Goal: Task Accomplishment & Management: Manage account settings

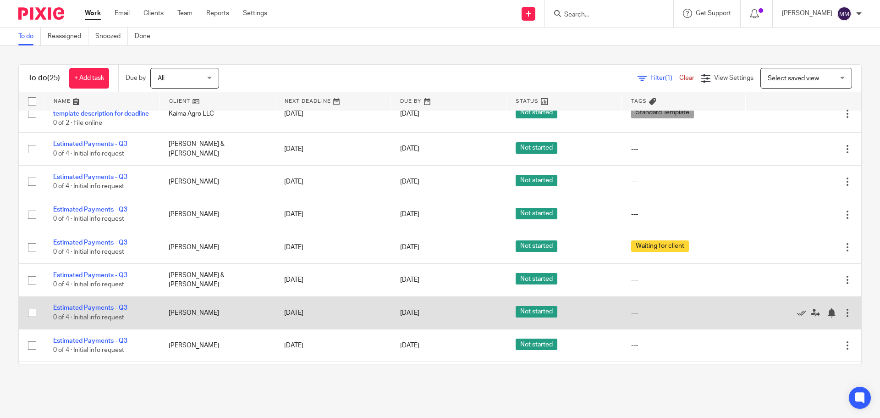
scroll to position [275, 0]
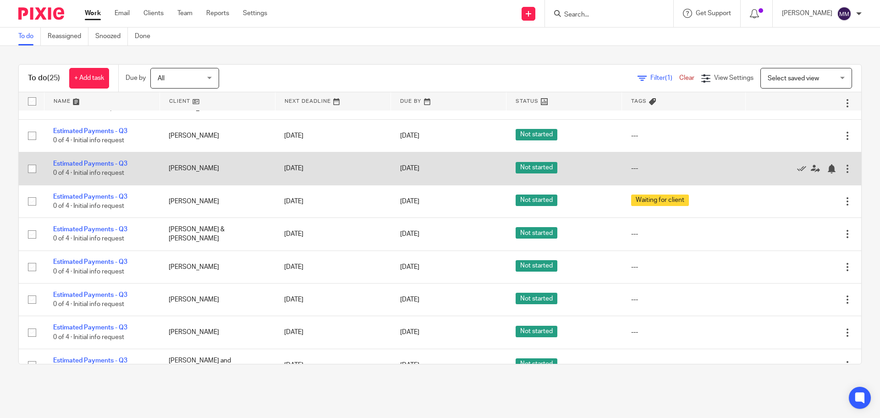
click at [115, 169] on td "Estimated Payments - Q3 0 of 4 · Initial info request" at bounding box center [102, 168] width 116 height 33
click at [117, 167] on link "Estimated Payments - Q3" at bounding box center [90, 163] width 74 height 6
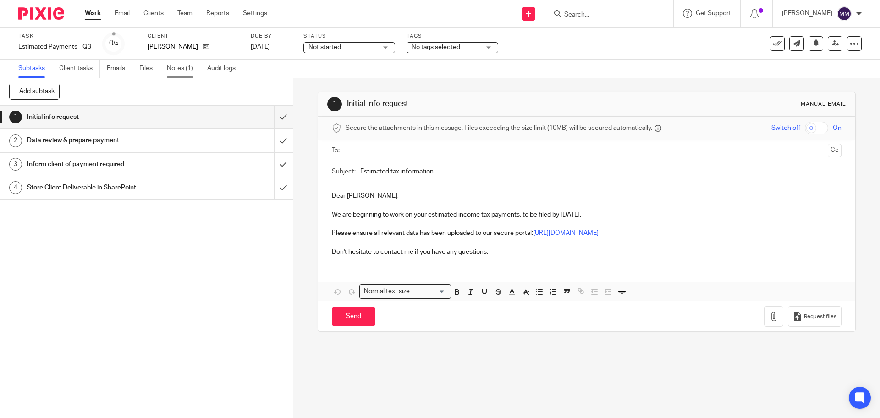
click at [169, 66] on link "Notes (1)" at bounding box center [183, 69] width 33 height 18
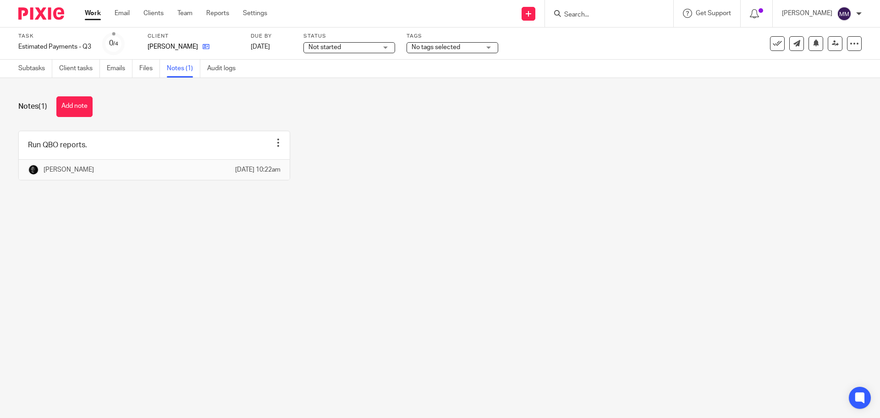
click at [210, 45] on icon at bounding box center [206, 46] width 7 height 7
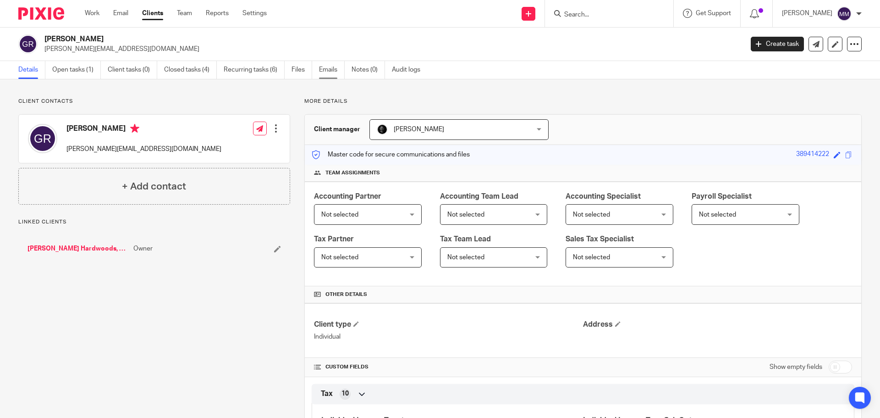
click at [334, 74] on link "Emails" at bounding box center [332, 70] width 26 height 18
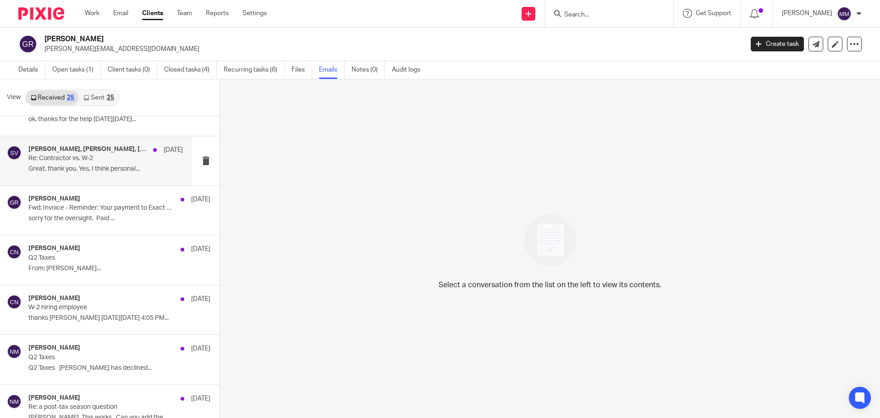
scroll to position [92, 0]
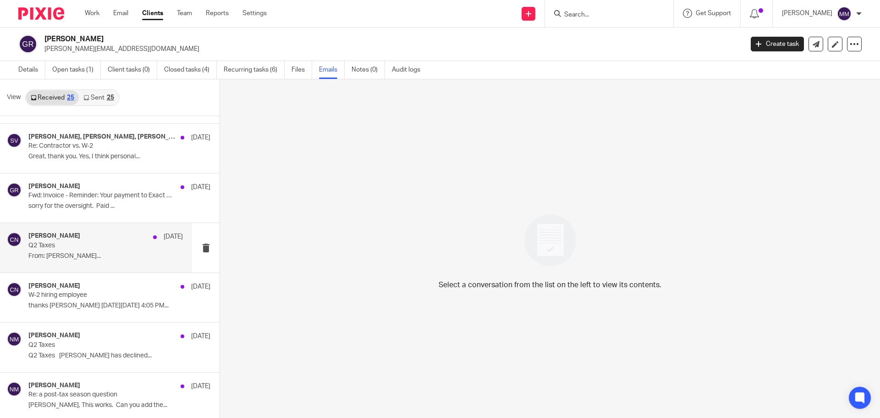
click at [138, 246] on p "Q2 Taxes" at bounding box center [90, 246] width 124 height 8
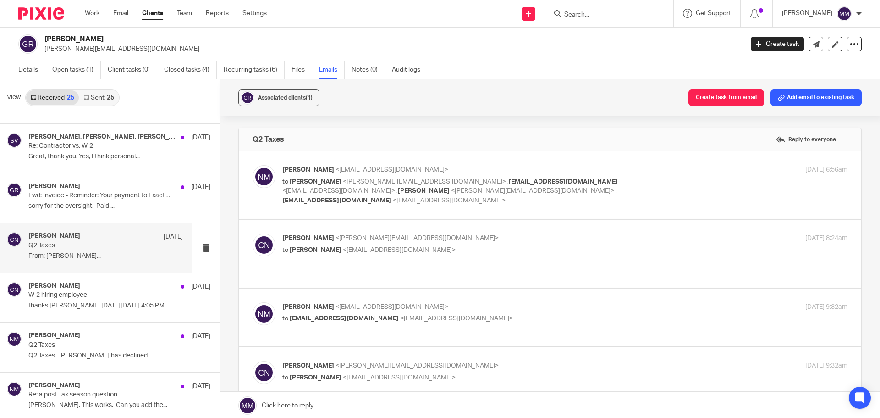
scroll to position [0, 0]
click at [639, 198] on label at bounding box center [550, 184] width 623 height 67
click at [253, 165] on input "checkbox" at bounding box center [252, 165] width 0 height 0
checkbox input "true"
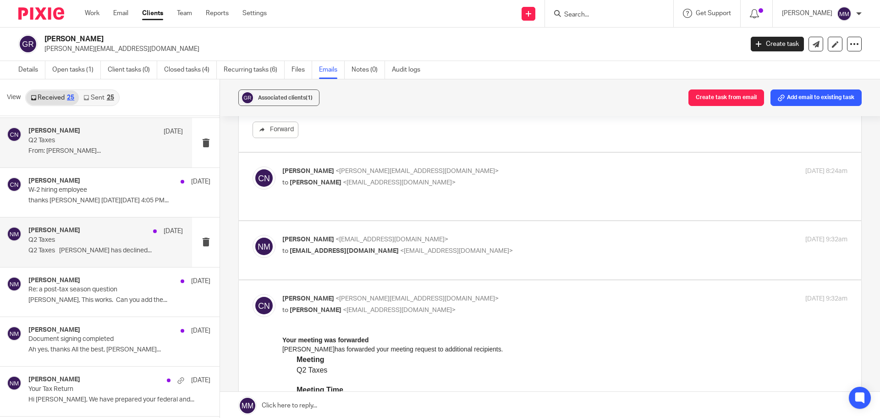
scroll to position [183, 0]
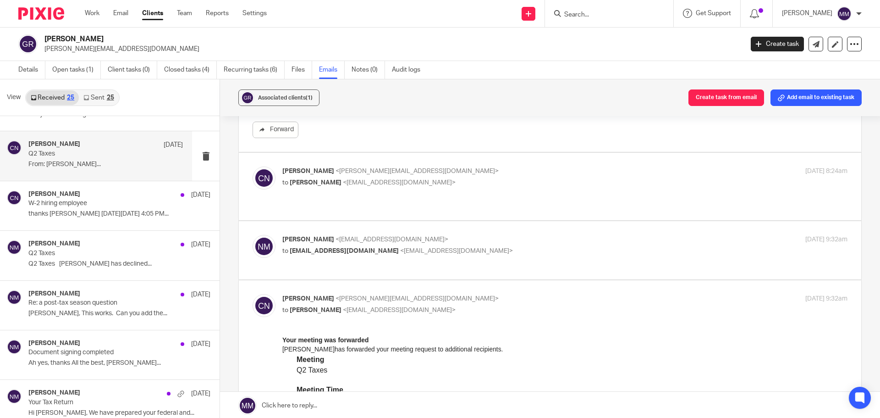
click at [467, 305] on p "to Nick Myers <nmyers@getexact.com>" at bounding box center [470, 310] width 377 height 10
checkbox input "false"
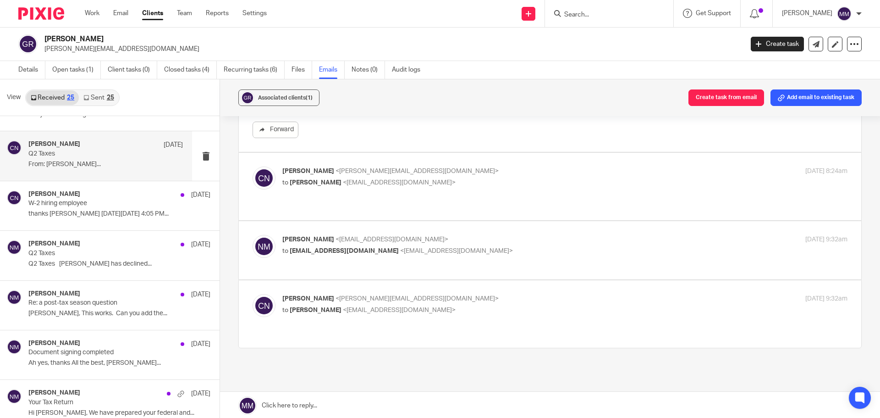
click at [447, 181] on label at bounding box center [550, 186] width 623 height 67
click at [253, 166] on input "checkbox" at bounding box center [252, 166] width 0 height 0
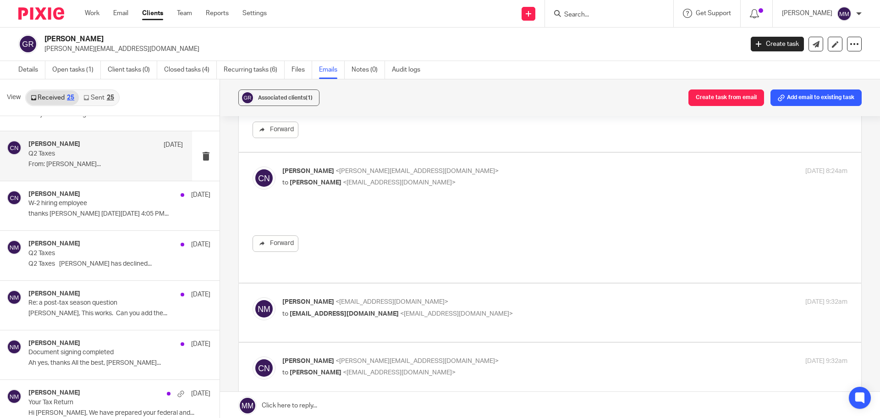
scroll to position [0, 0]
click at [447, 178] on p "to Nick Myers <nmyers@getexact.com>" at bounding box center [470, 183] width 377 height 10
checkbox input "false"
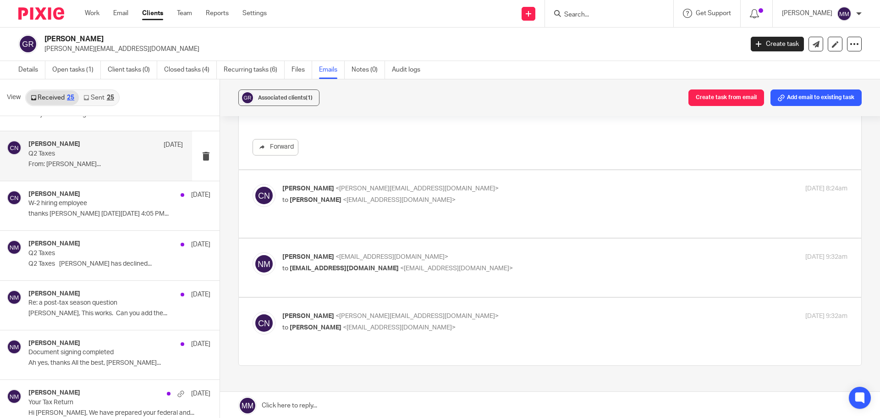
scroll to position [321, 0]
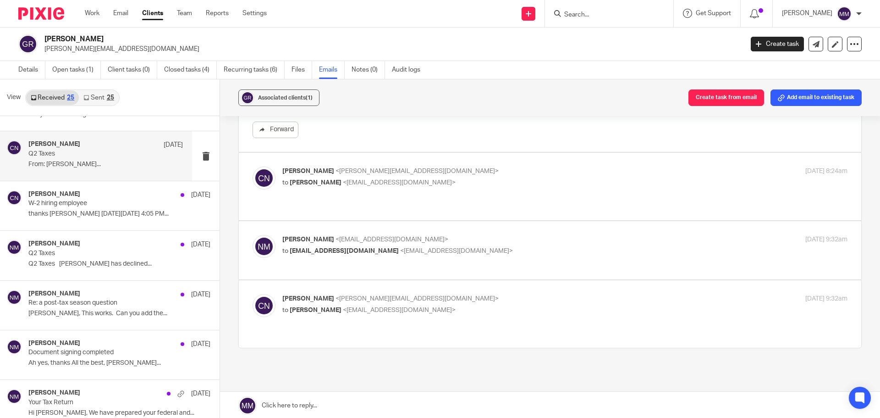
click at [464, 246] on p "to BJfleming62@gmail.com <bjfleming62@gmail.com>" at bounding box center [470, 251] width 377 height 10
checkbox input "true"
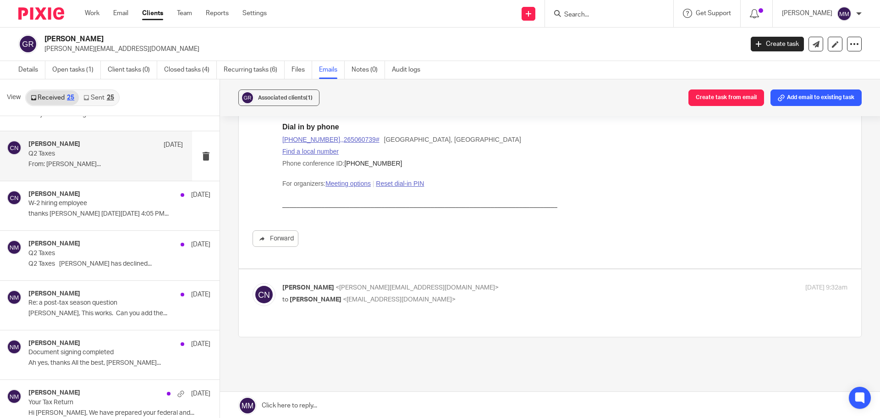
scroll to position [680, 0]
click at [485, 282] on p "Chris Nowicki <chris@getexact.com>" at bounding box center [470, 287] width 377 height 10
checkbox input "true"
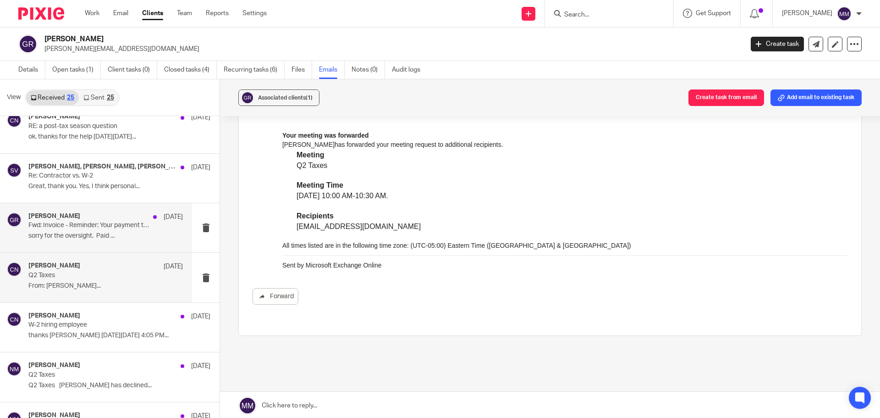
scroll to position [46, 0]
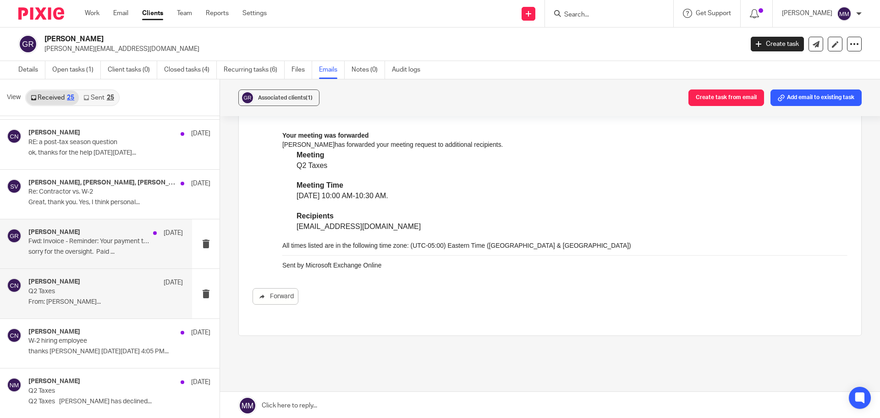
click at [134, 245] on p "Fwd: Invoice - Reminder: Your payment to Exact Partners is due" at bounding box center [90, 242] width 124 height 8
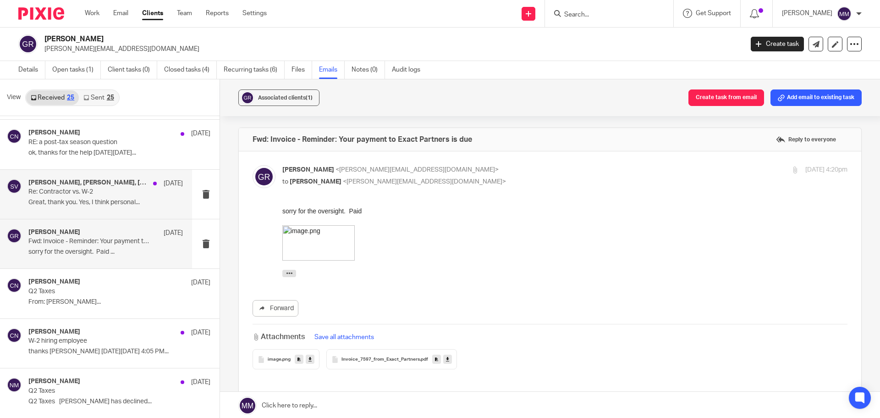
scroll to position [0, 0]
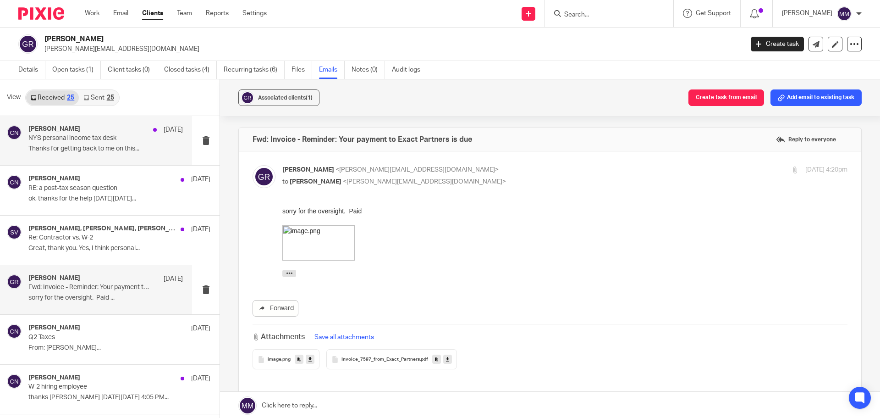
click at [148, 144] on div "Chris Nowicki Jul 1 NYS personal income tax desk Thanks for getting back to me …" at bounding box center [105, 140] width 155 height 31
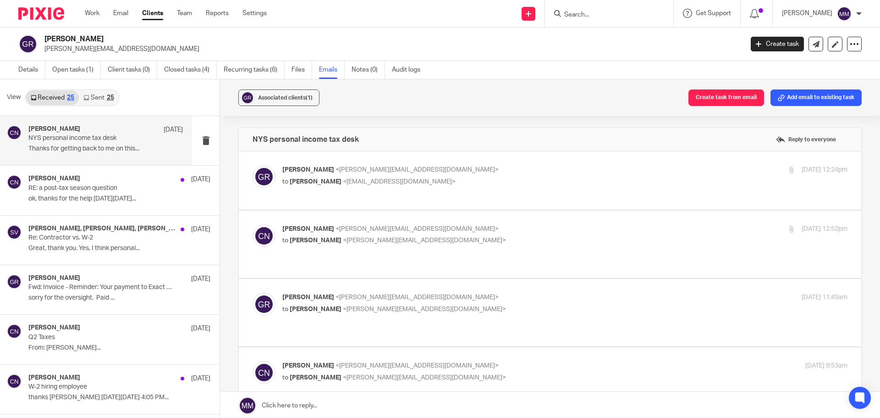
click at [511, 194] on div "Gregory Richardson <gregory@dicksonhardwoods.com> to Nick Myers <nmyers@getexac…" at bounding box center [550, 180] width 595 height 31
click at [484, 179] on p "to Nick Myers <nmyers@getexact.com>" at bounding box center [470, 182] width 377 height 10
checkbox input "true"
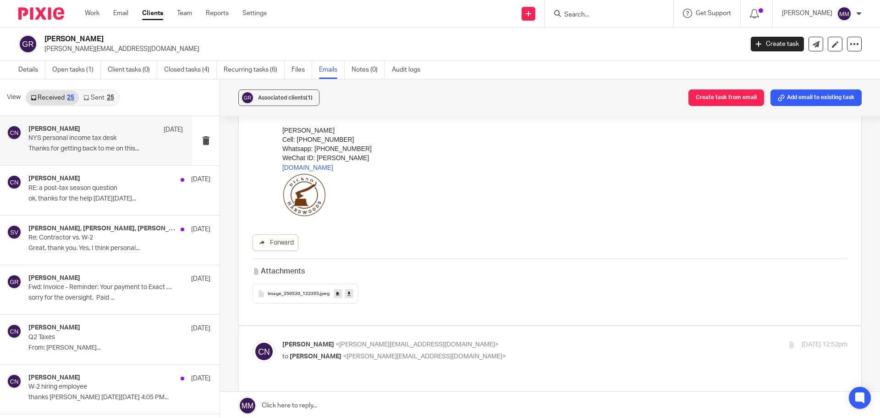
scroll to position [183, 0]
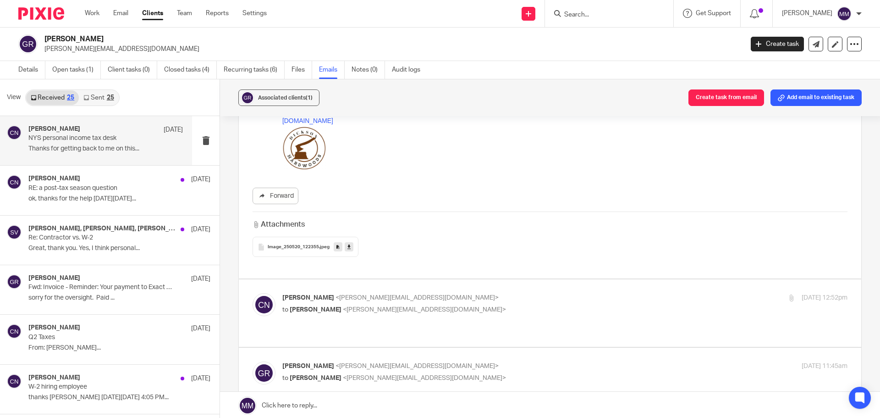
click at [511, 299] on p "Chris Nowicki <chris@getexact.com>" at bounding box center [470, 298] width 377 height 10
checkbox input "true"
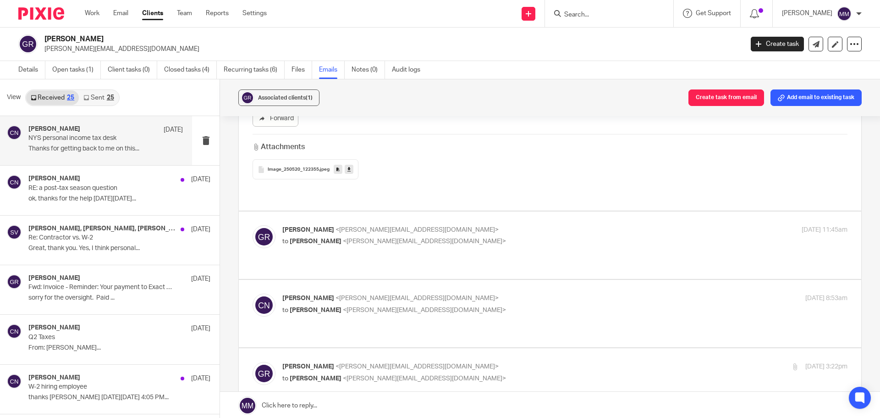
scroll to position [780, 0]
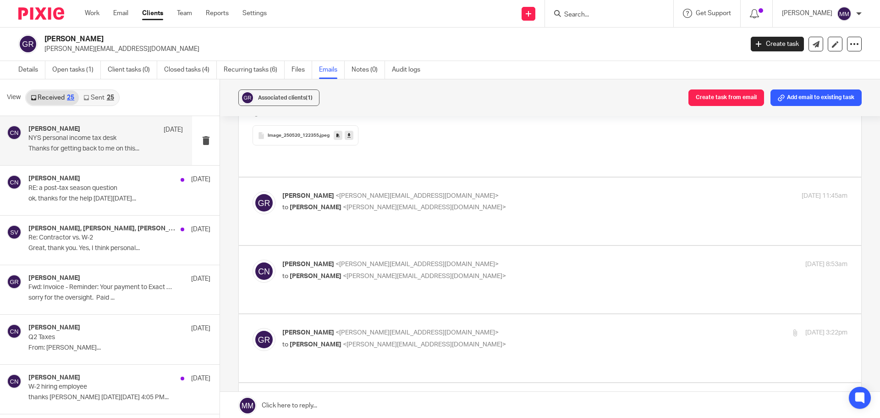
click at [479, 207] on div "Gregory Richardson <gregory@dicksonhardwoods.com> to Chris Nowicki <chris@getex…" at bounding box center [550, 211] width 595 height 40
click at [471, 203] on p "to Chris Nowicki <chris@getexact.com>" at bounding box center [470, 208] width 377 height 10
checkbox input "true"
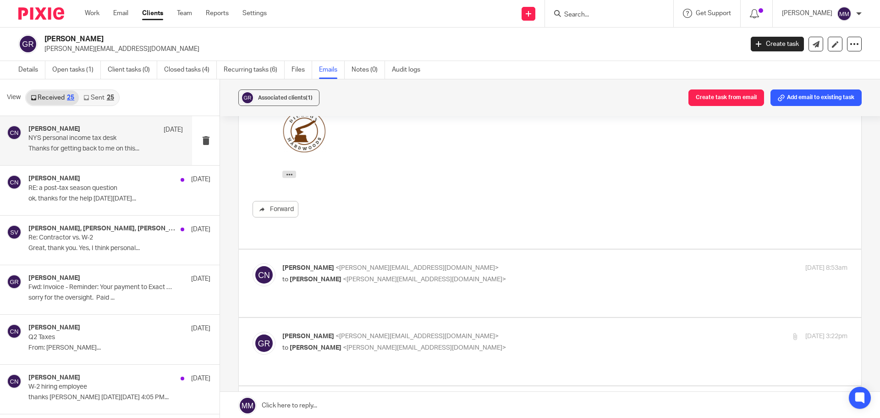
scroll to position [1009, 0]
click at [483, 269] on div "Chris Nowicki <chris@getexact.com> to Gregory Richardson <gregory@dicksonhardwo…" at bounding box center [550, 280] width 595 height 40
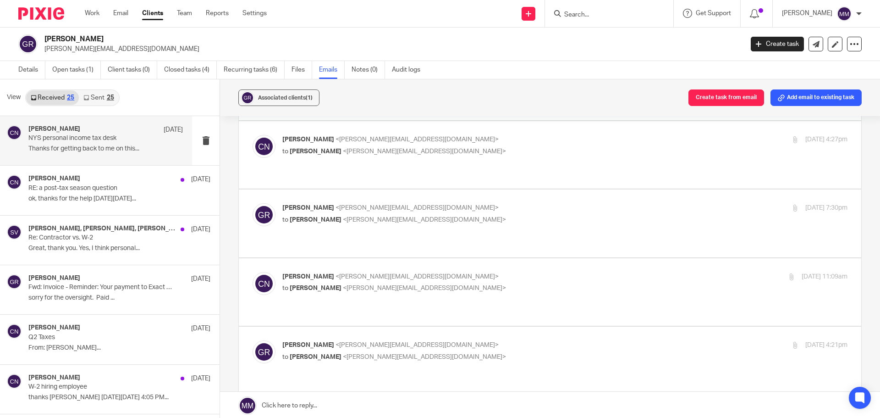
scroll to position [1284, 0]
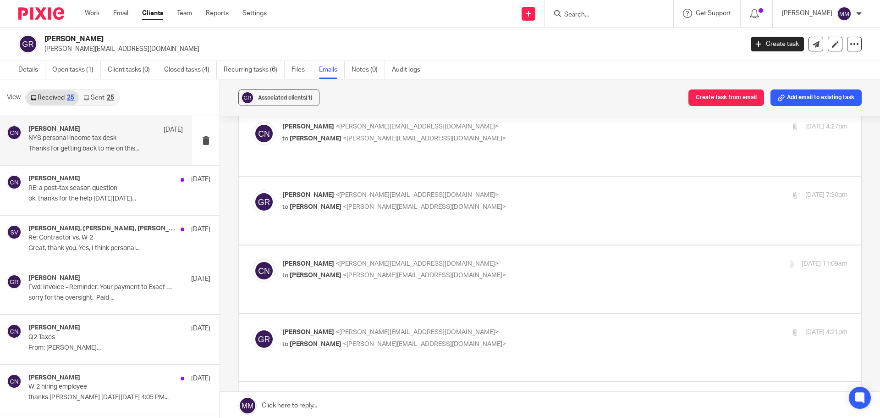
click at [491, 327] on p "Gregory Richardson <gregory@dicksonhardwoods.com>" at bounding box center [470, 332] width 377 height 10
checkbox input "true"
click at [522, 271] on p "to Gregory Richardson <gregory@dicksonhardwoods.com>" at bounding box center [470, 276] width 377 height 10
checkbox input "true"
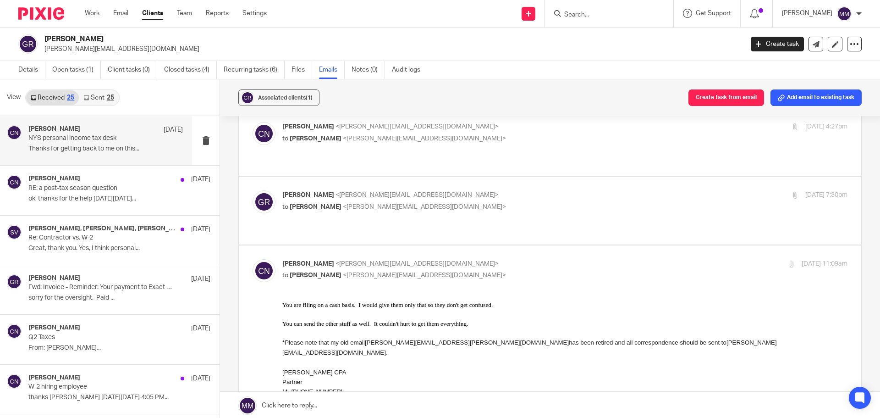
click at [553, 178] on label at bounding box center [550, 210] width 623 height 67
click at [253, 190] on input "checkbox" at bounding box center [252, 190] width 0 height 0
checkbox input "true"
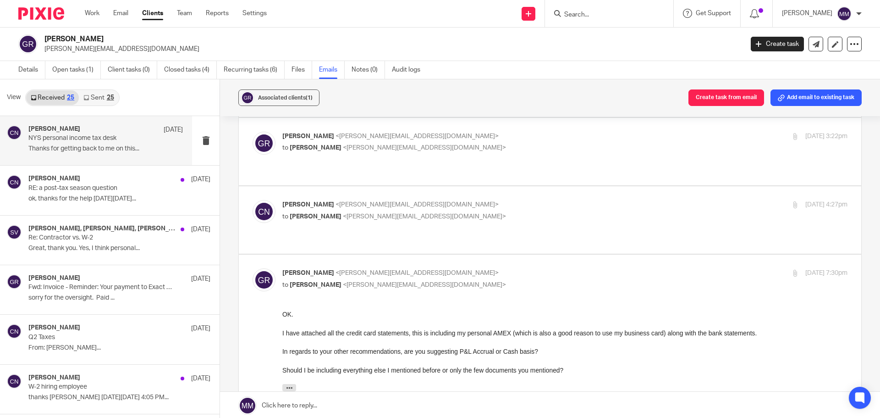
scroll to position [1192, 0]
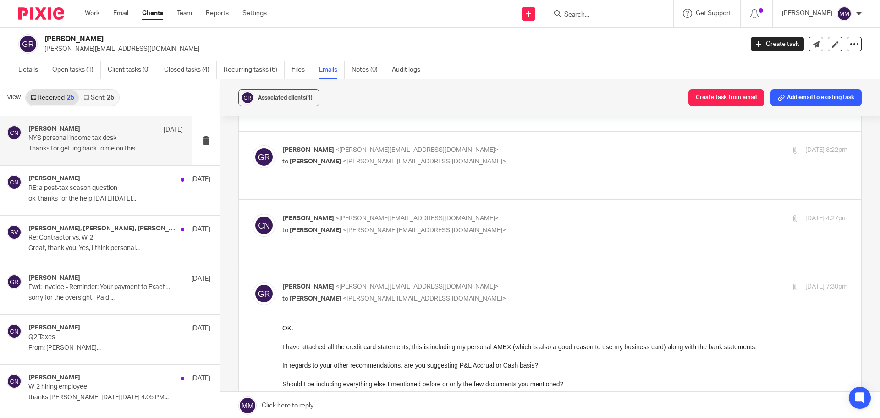
click at [498, 210] on label at bounding box center [550, 233] width 623 height 67
click at [253, 213] on input "checkbox" at bounding box center [252, 213] width 0 height 0
checkbox input "true"
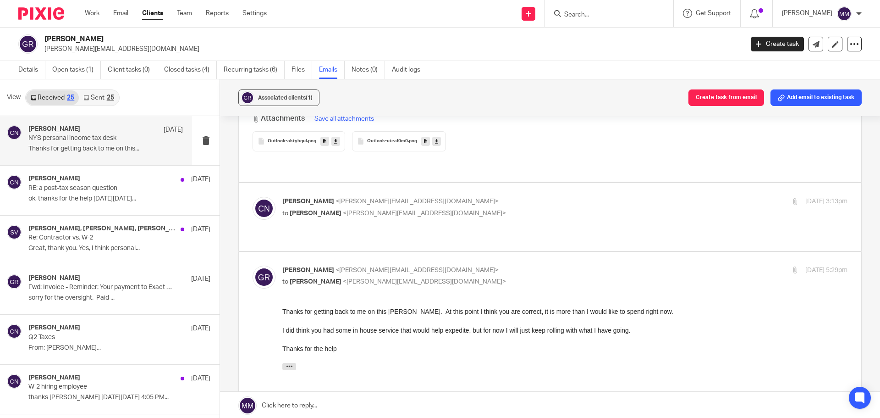
scroll to position [4790, 0]
click at [537, 197] on div "Chris Nowicki <chris@getexact.com> to Gregory Richardson <gregory@dicksonhardwo…" at bounding box center [550, 217] width 595 height 40
click at [509, 197] on div "Chris Nowicki <chris@getexact.com> to Gregory Richardson <gregory@dicksonhardwo…" at bounding box center [550, 217] width 595 height 40
click at [498, 209] on p "to Gregory Richardson <gregory@dicksonhardwoods.com>" at bounding box center [470, 214] width 377 height 10
checkbox input "true"
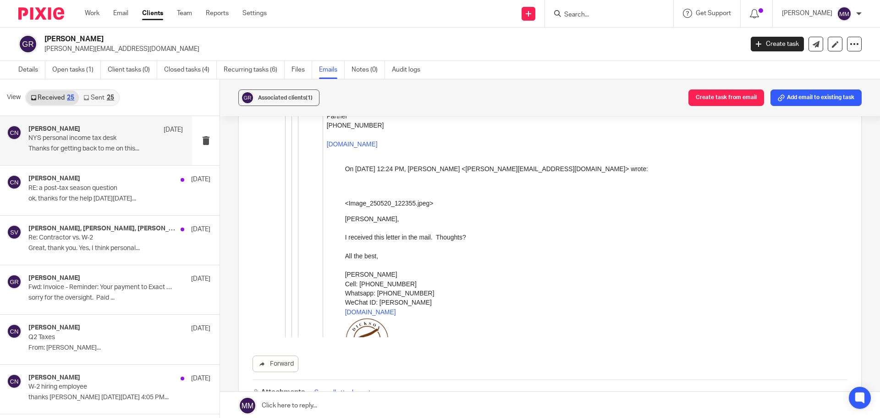
scroll to position [7005, 0]
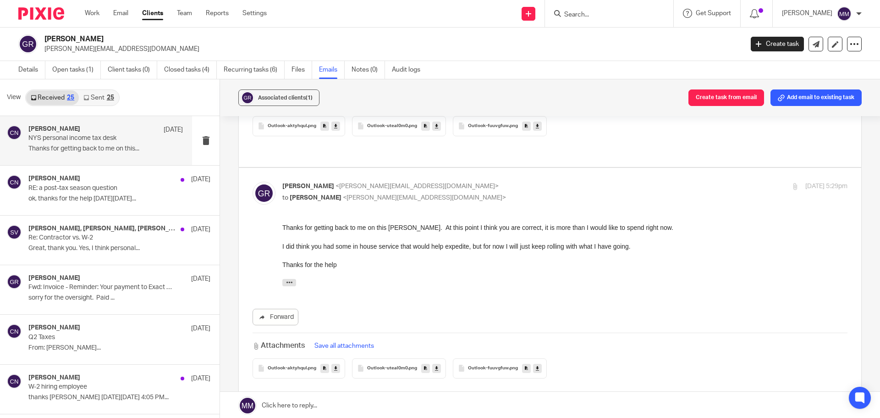
click at [95, 8] on div "Work Email Clients Team Reports Settings Work Email Clients Team Reports Settin…" at bounding box center [178, 13] width 205 height 27
click at [89, 72] on link "Open tasks (1)" at bounding box center [76, 70] width 49 height 18
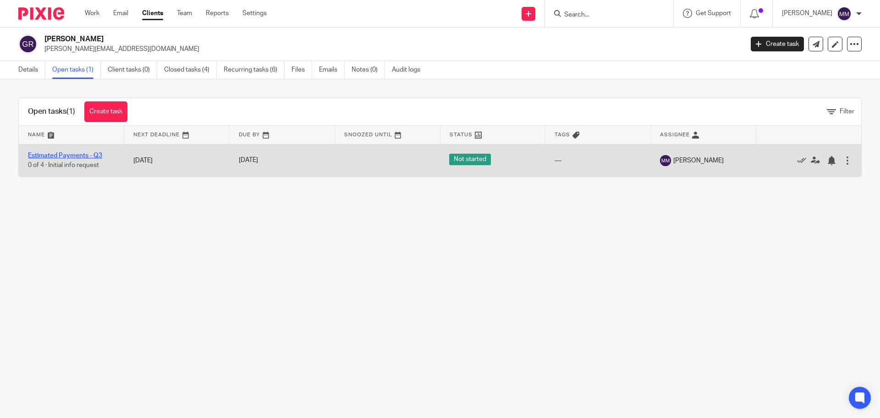
click at [90, 155] on link "Estimated Payments - Q3" at bounding box center [65, 155] width 74 height 6
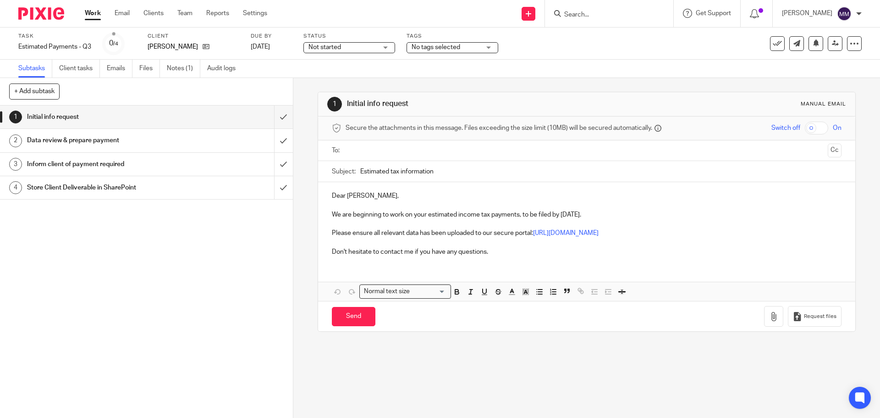
click at [381, 46] on div "Not started Not started" at bounding box center [350, 47] width 92 height 11
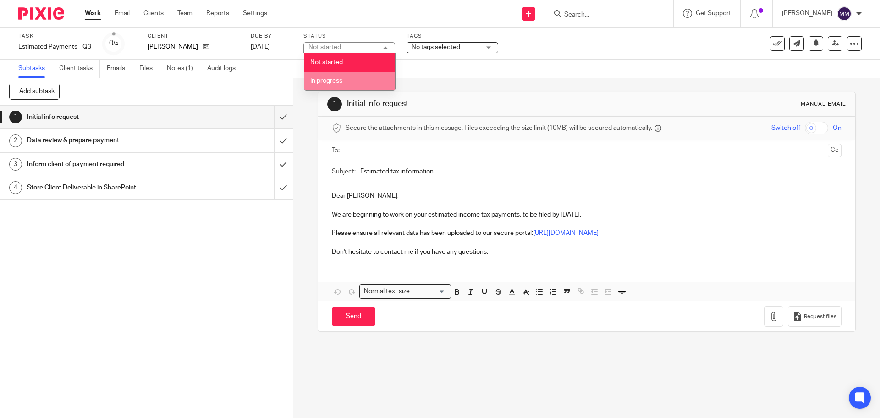
click at [364, 89] on li "In progress" at bounding box center [349, 81] width 91 height 19
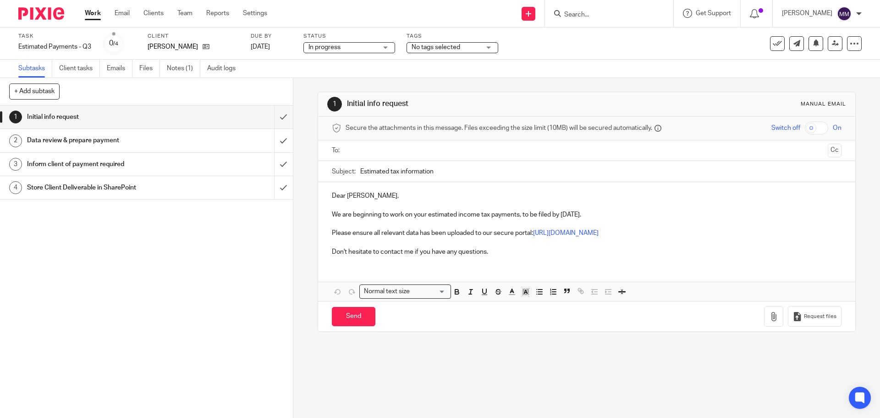
click at [466, 45] on span "No tags selected" at bounding box center [446, 48] width 69 height 10
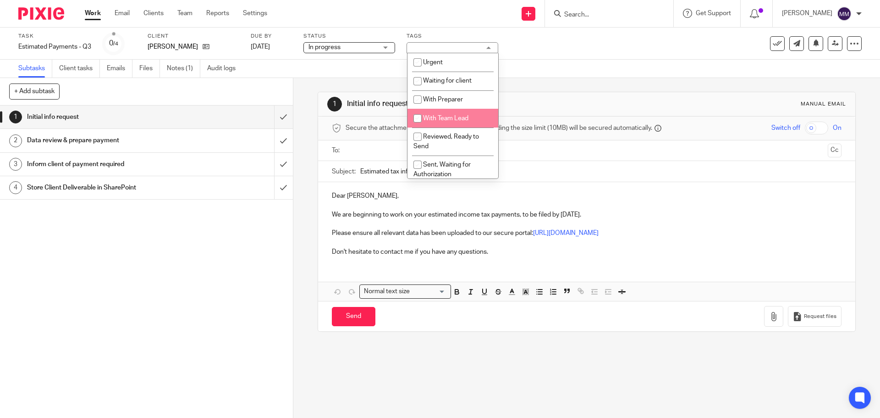
click at [468, 115] on li "With Team Lead" at bounding box center [453, 118] width 91 height 19
checkbox input "true"
click at [587, 69] on div "Subtasks Client tasks Emails Files Notes (1) Audit logs" at bounding box center [440, 69] width 880 height 18
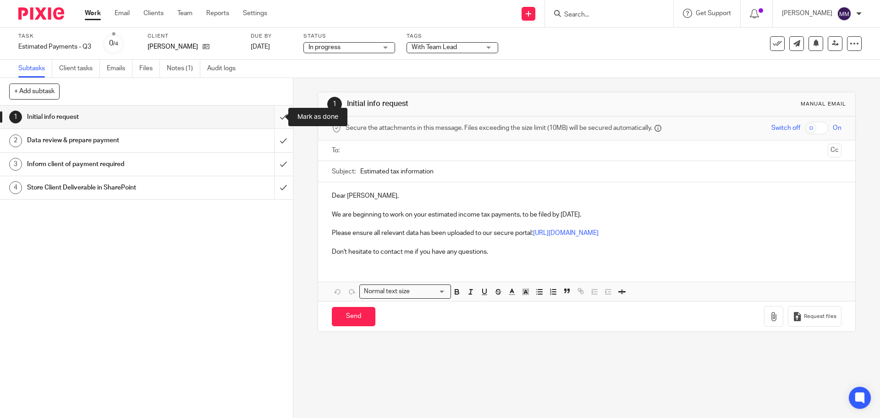
click at [274, 116] on input "submit" at bounding box center [146, 116] width 293 height 23
click at [275, 144] on input "submit" at bounding box center [146, 140] width 293 height 23
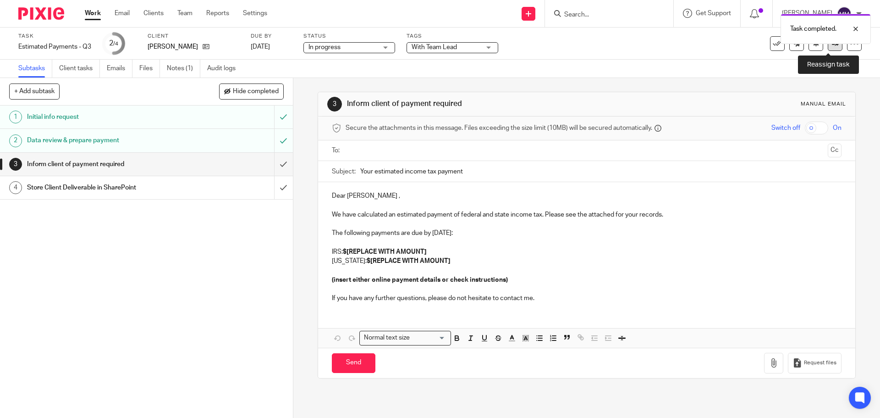
click at [830, 48] on link at bounding box center [835, 43] width 15 height 15
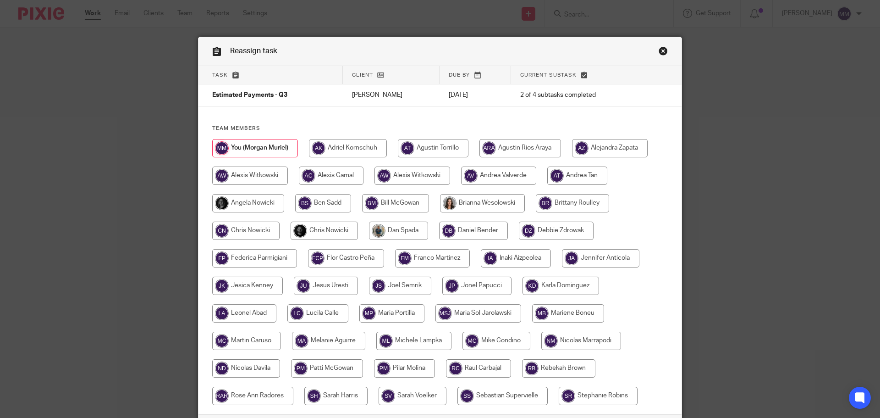
click at [315, 225] on input "radio" at bounding box center [324, 230] width 67 height 18
radio input "true"
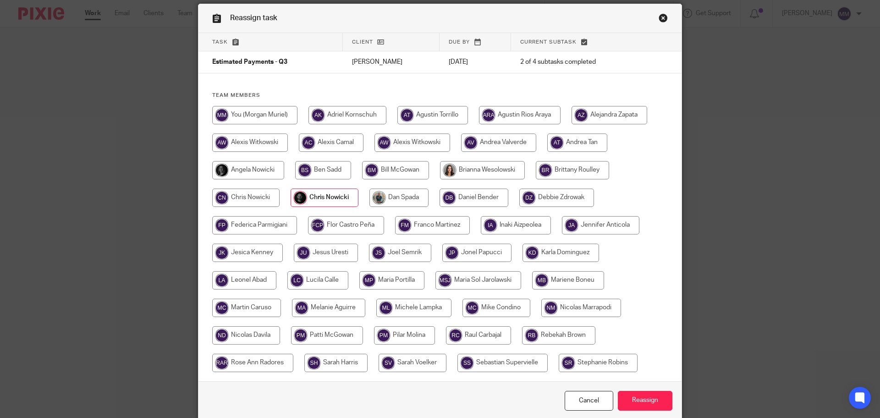
scroll to position [72, 0]
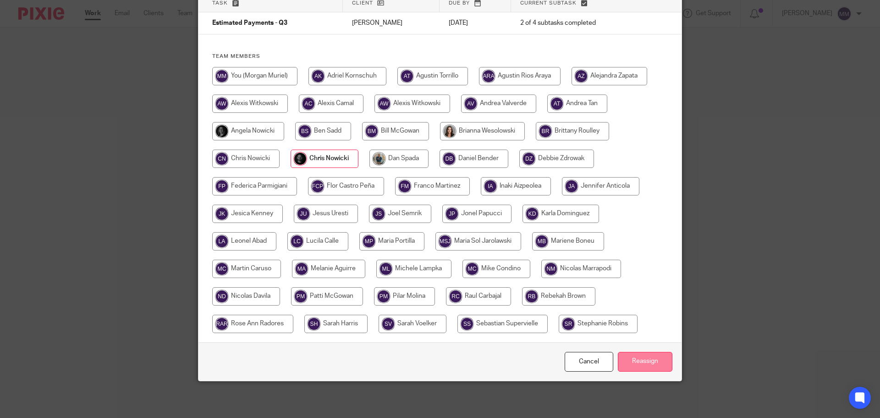
click at [641, 355] on input "Reassign" at bounding box center [645, 362] width 55 height 20
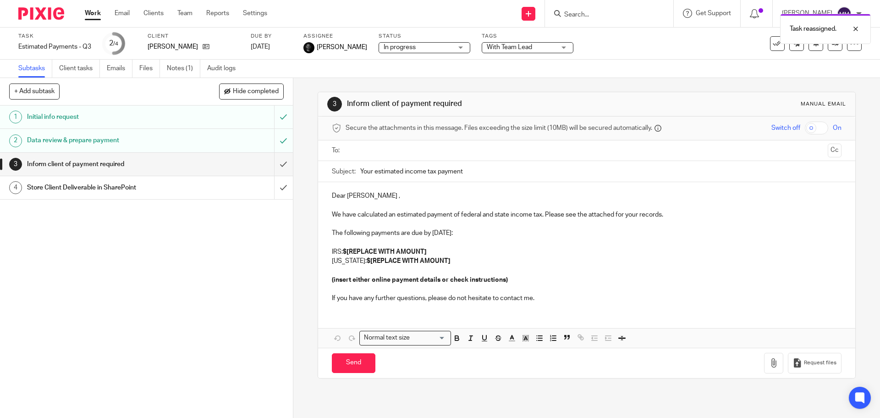
click at [101, 13] on ul "Work Email Clients Team Reports Settings" at bounding box center [183, 13] width 196 height 9
click at [98, 14] on link "Work" at bounding box center [93, 13] width 16 height 9
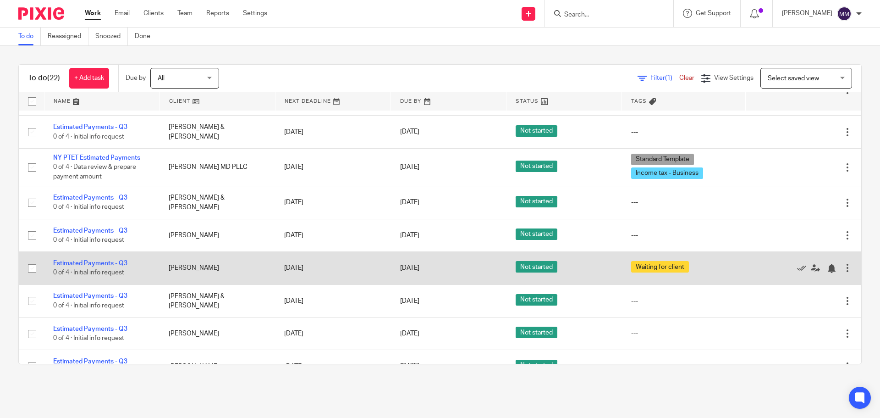
scroll to position [504, 0]
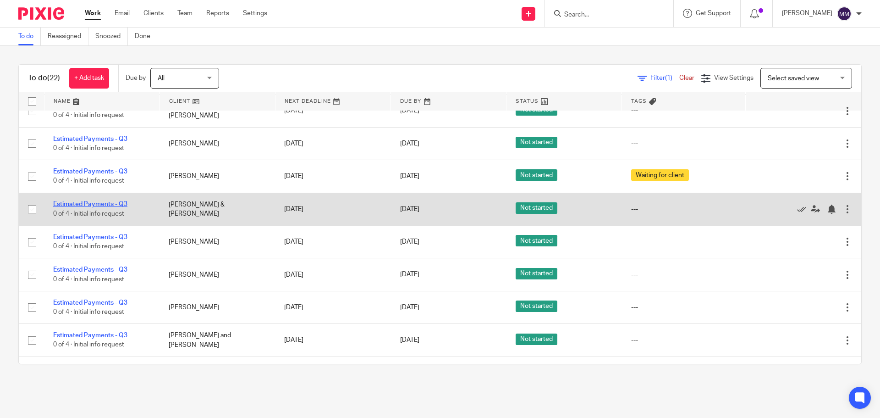
click at [102, 207] on link "Estimated Payments - Q3" at bounding box center [90, 204] width 74 height 6
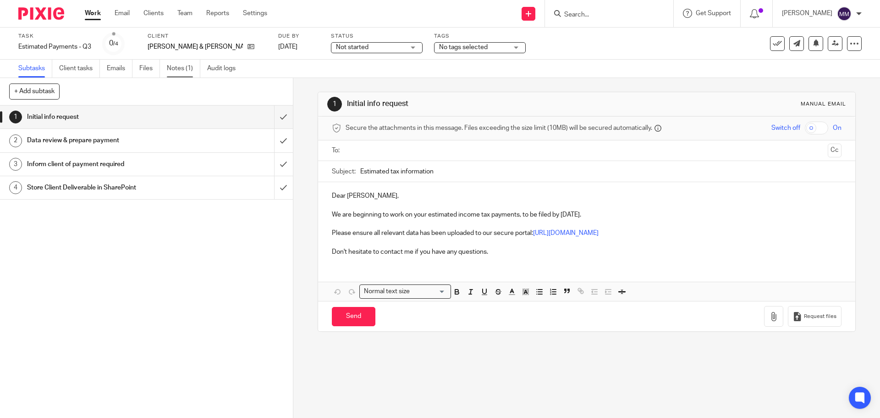
click at [183, 65] on link "Notes (1)" at bounding box center [183, 69] width 33 height 18
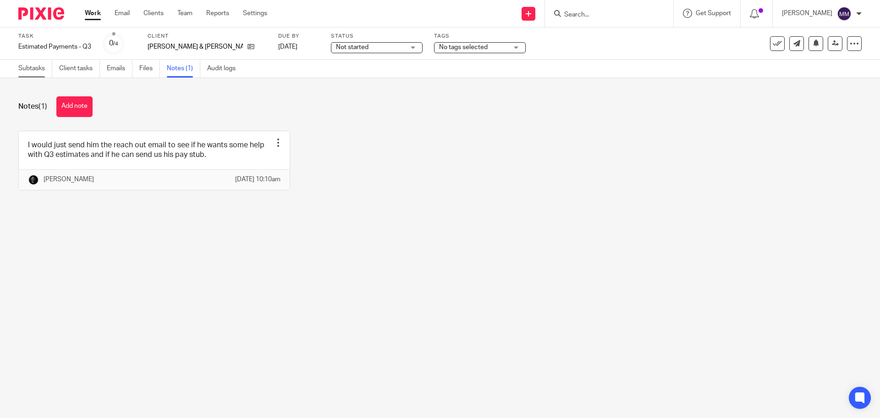
click at [36, 68] on link "Subtasks" at bounding box center [35, 69] width 34 height 18
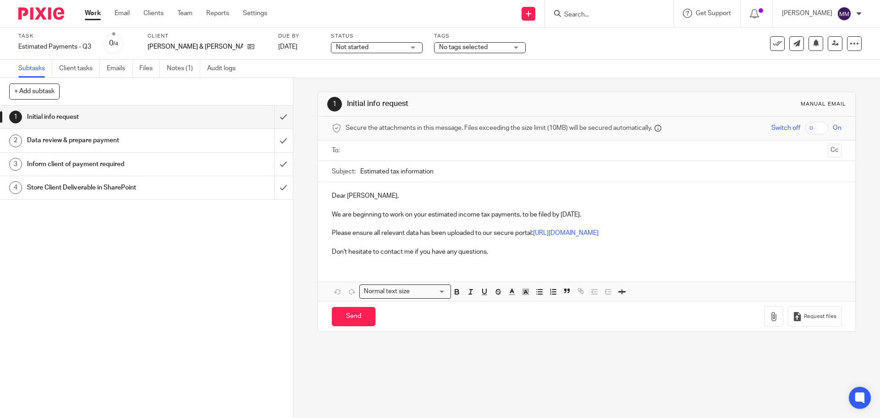
click at [365, 149] on input "text" at bounding box center [586, 150] width 475 height 11
click at [504, 250] on p "Don't hesitate to contact me if you have any questions." at bounding box center [586, 253] width 509 height 9
click at [181, 75] on link "Notes (1)" at bounding box center [183, 69] width 33 height 18
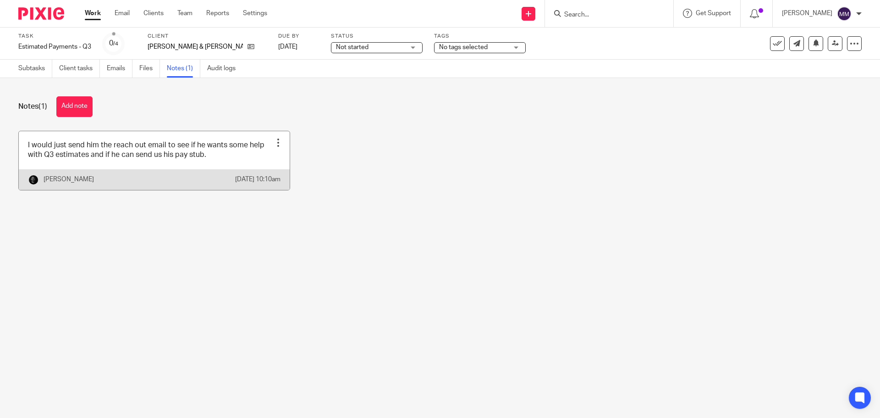
click at [211, 144] on link at bounding box center [154, 160] width 271 height 59
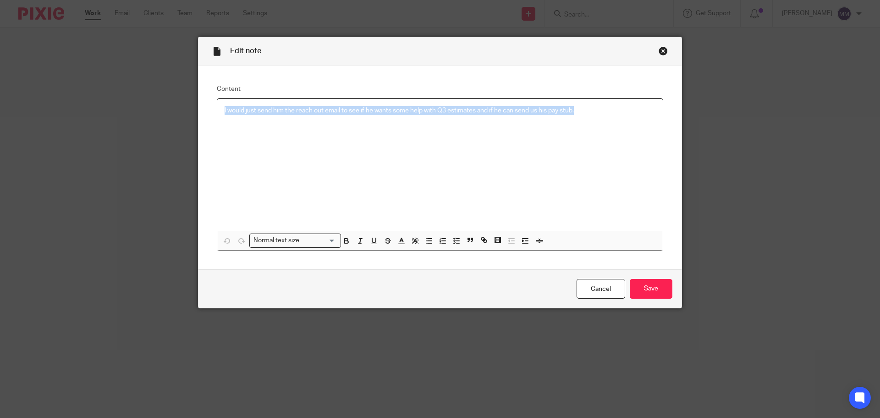
drag, startPoint x: 221, startPoint y: 110, endPoint x: 658, endPoint y: 123, distance: 437.2
click at [658, 123] on div "I would just send him the reach out email to see if he wants some help with Q3 …" at bounding box center [440, 165] width 446 height 132
copy p "I would just send him the reach out email to see if he wants some help with Q3 …"
click at [602, 287] on link "Cancel" at bounding box center [601, 289] width 49 height 20
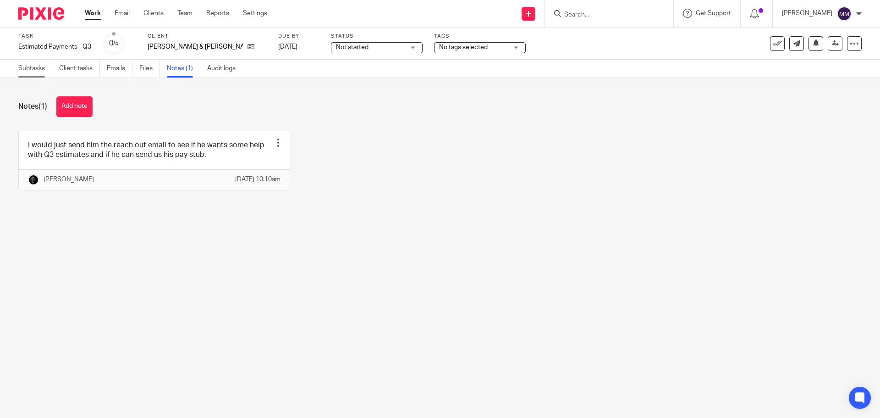
click at [33, 72] on link "Subtasks" at bounding box center [35, 69] width 34 height 18
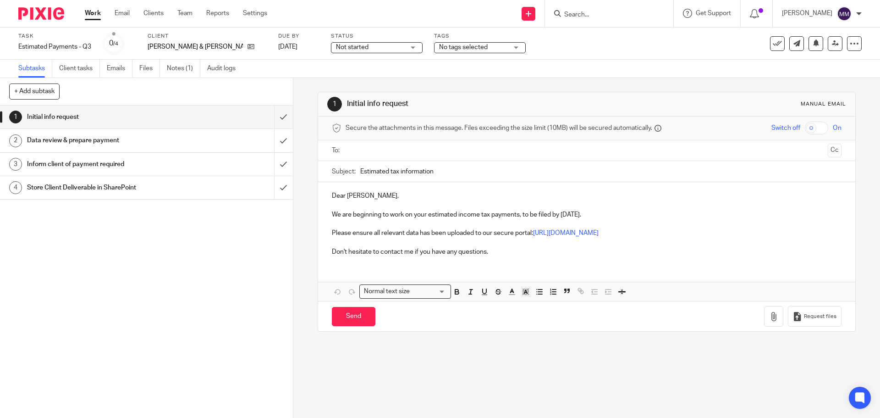
click at [88, 12] on link "Work" at bounding box center [93, 13] width 16 height 9
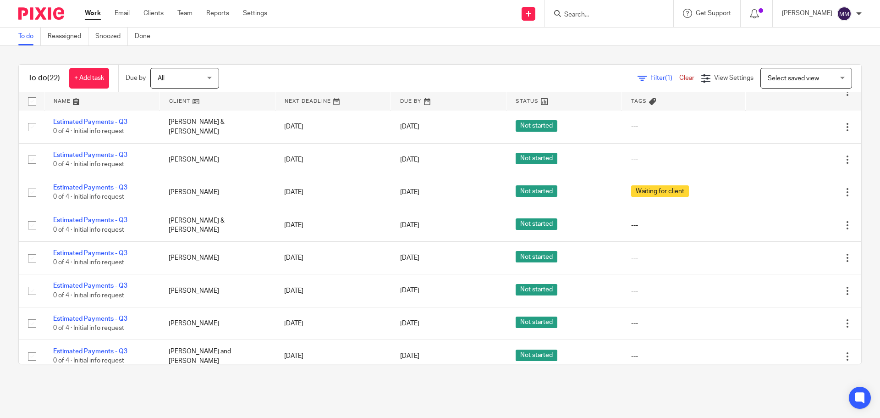
scroll to position [504, 0]
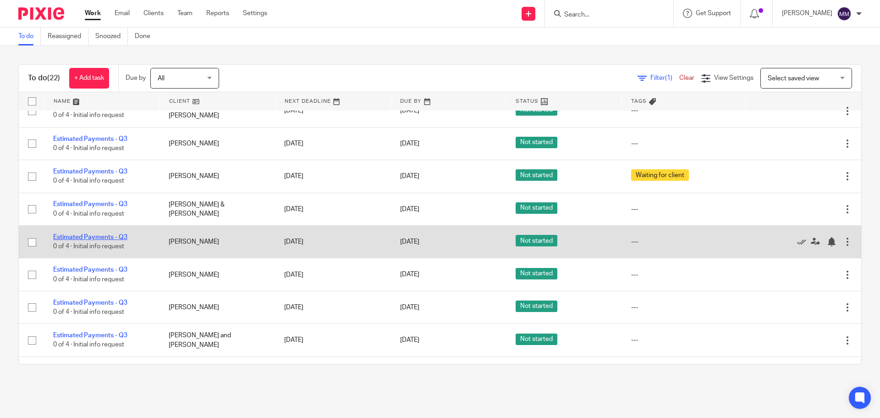
click at [90, 240] on link "Estimated Payments - Q3" at bounding box center [90, 237] width 74 height 6
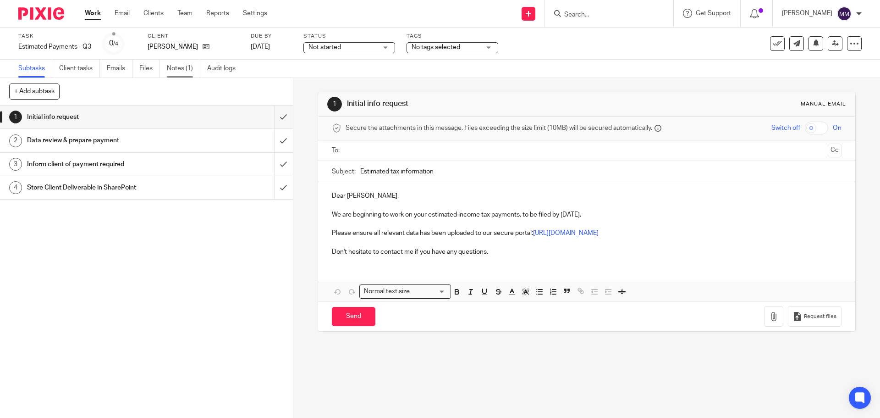
click at [182, 68] on link "Notes (1)" at bounding box center [183, 69] width 33 height 18
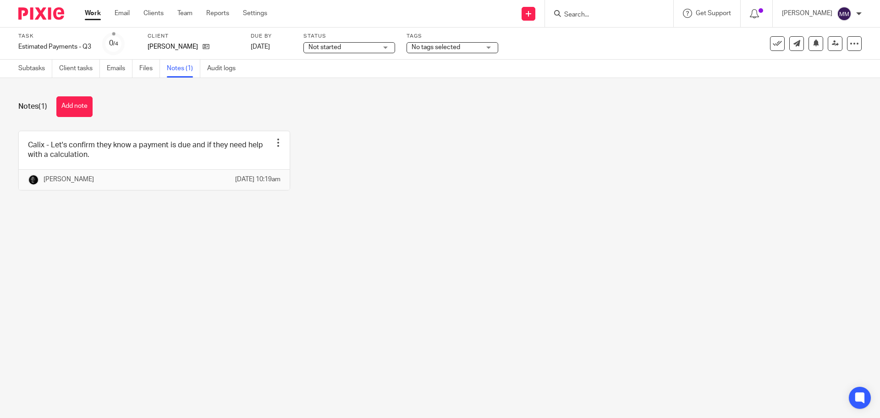
click at [100, 17] on link "Work" at bounding box center [93, 13] width 16 height 9
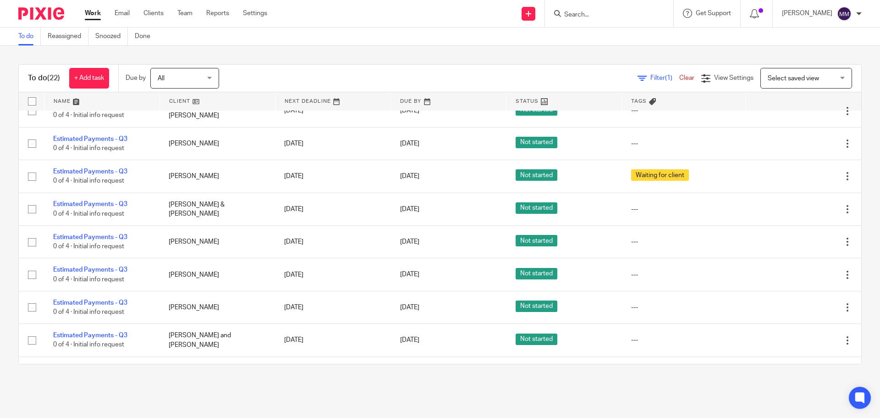
scroll to position [550, 0]
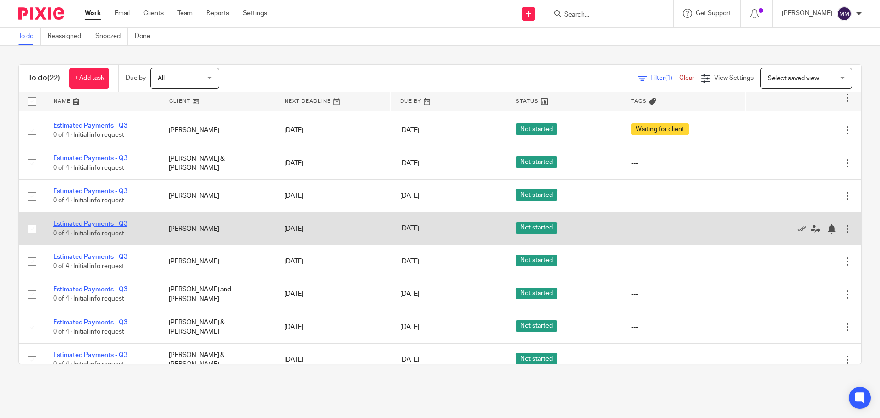
click at [120, 227] on link "Estimated Payments - Q3" at bounding box center [90, 224] width 74 height 6
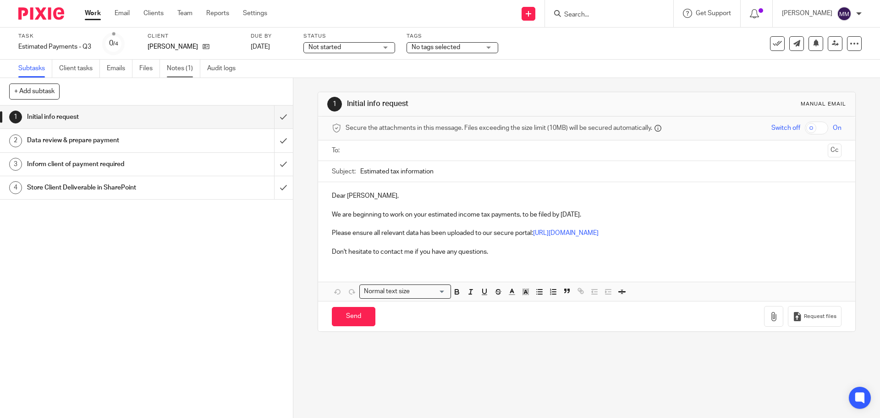
click at [173, 66] on link "Notes (1)" at bounding box center [183, 69] width 33 height 18
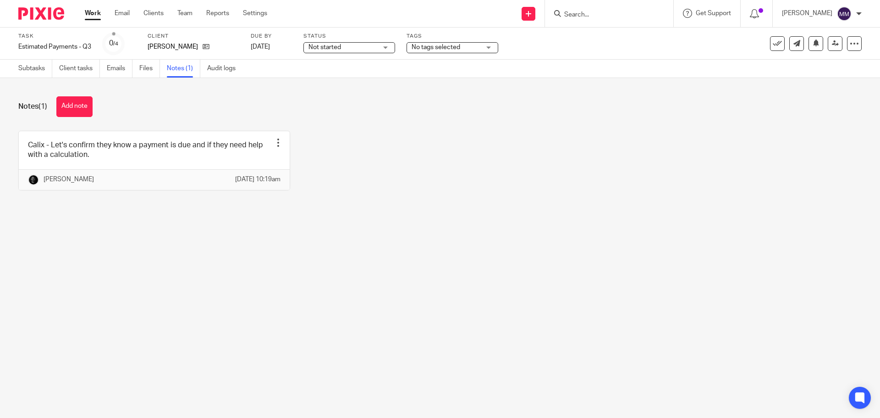
click at [94, 14] on link "Work" at bounding box center [93, 13] width 16 height 9
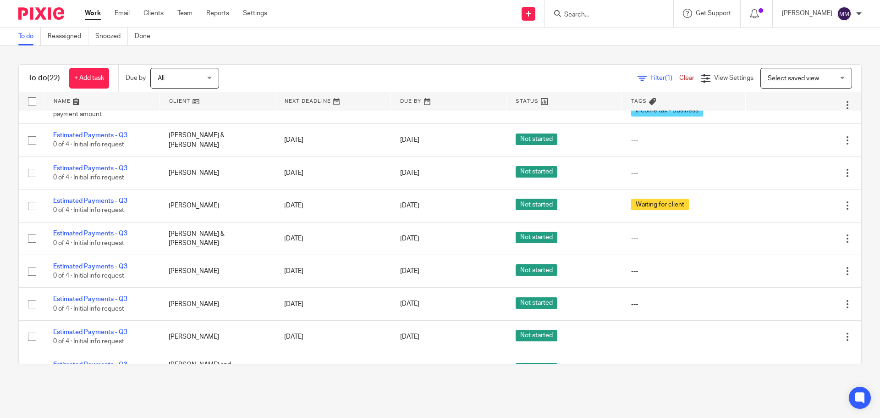
scroll to position [596, 0]
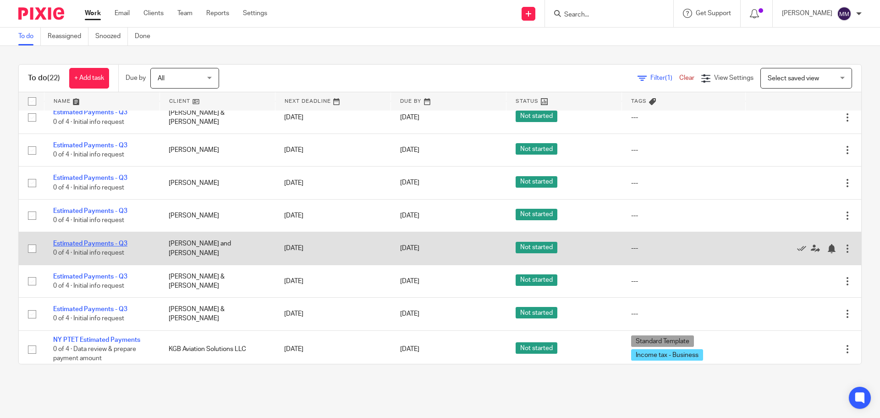
click at [114, 247] on link "Estimated Payments - Q3" at bounding box center [90, 243] width 74 height 6
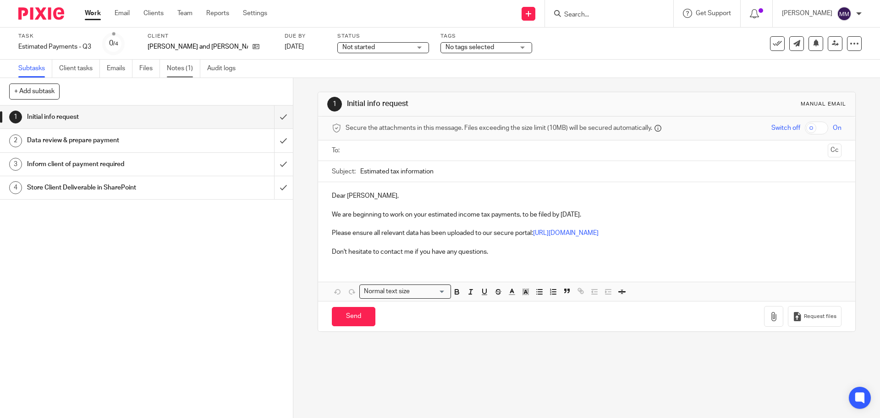
click at [191, 66] on link "Notes (1)" at bounding box center [183, 69] width 33 height 18
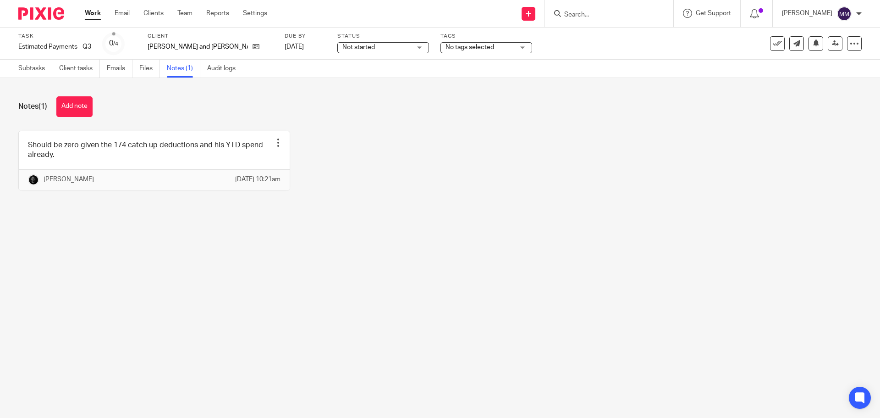
click at [377, 288] on main "Task Estimated Payments - Q3 Save Estimated Payments - Q3 0 /4 Client [PERSON_N…" at bounding box center [440, 209] width 880 height 418
click at [92, 17] on link "Work" at bounding box center [93, 13] width 16 height 9
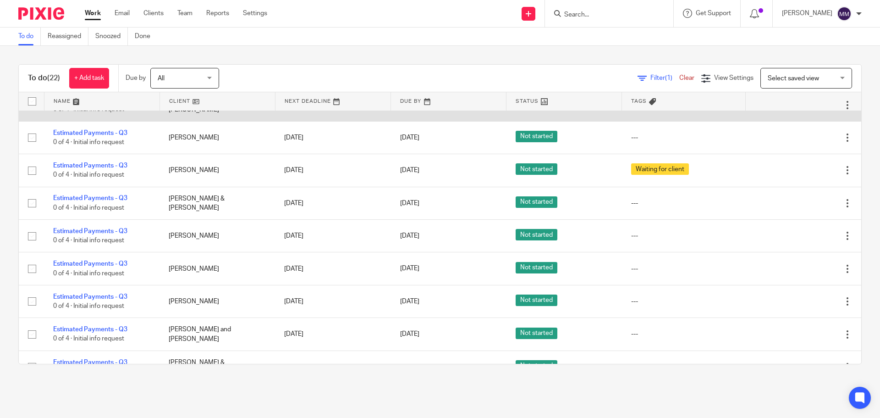
scroll to position [647, 0]
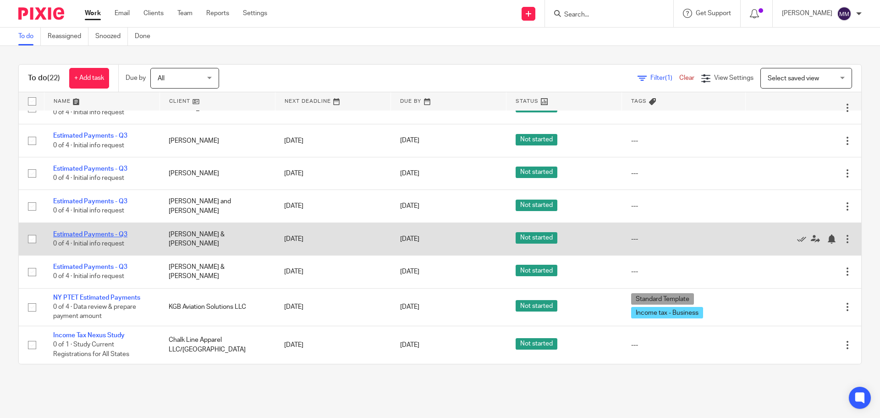
click at [114, 234] on link "Estimated Payments - Q3" at bounding box center [90, 234] width 74 height 6
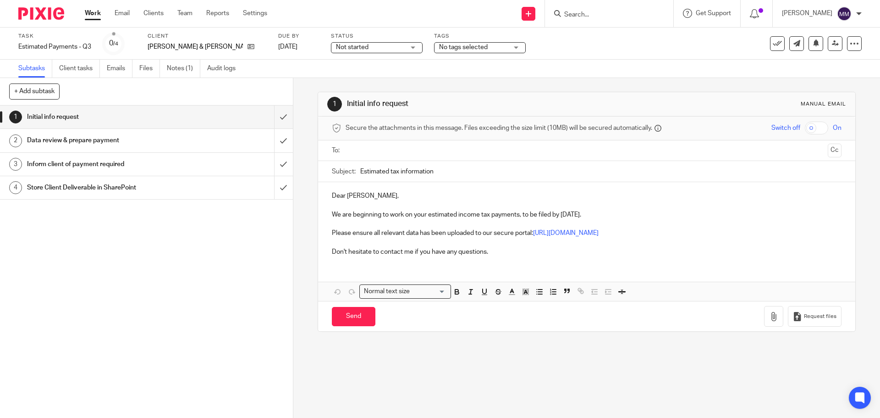
click at [177, 68] on link "Notes (1)" at bounding box center [183, 69] width 33 height 18
